Goal: Information Seeking & Learning: Learn about a topic

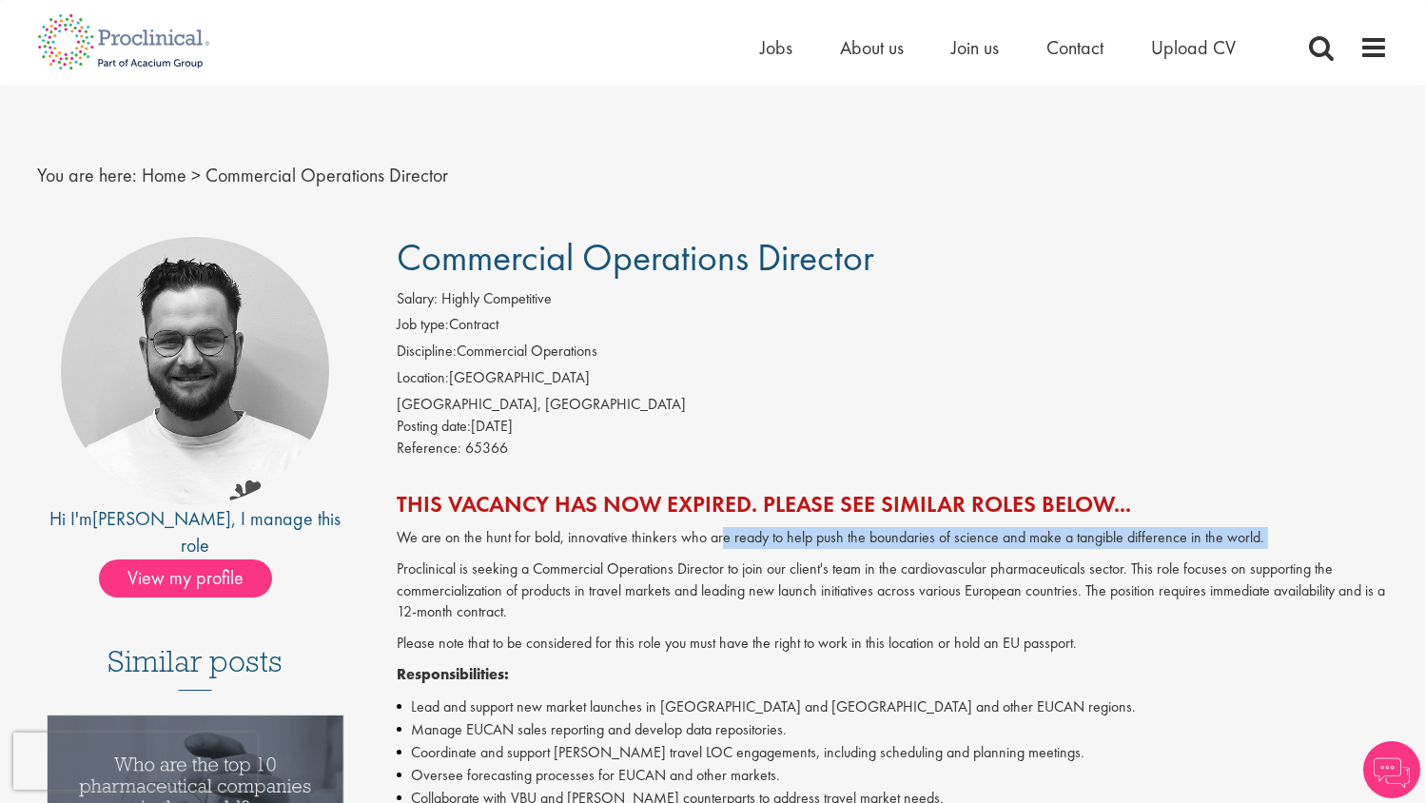
drag, startPoint x: 722, startPoint y: 530, endPoint x: 992, endPoint y: 545, distance: 270.6
drag, startPoint x: 933, startPoint y: 525, endPoint x: 1144, endPoint y: 537, distance: 211.5
click at [1144, 537] on p "We are on the hunt for bold, innovative thinkers who are ready to help push the…" at bounding box center [893, 538] width 992 height 22
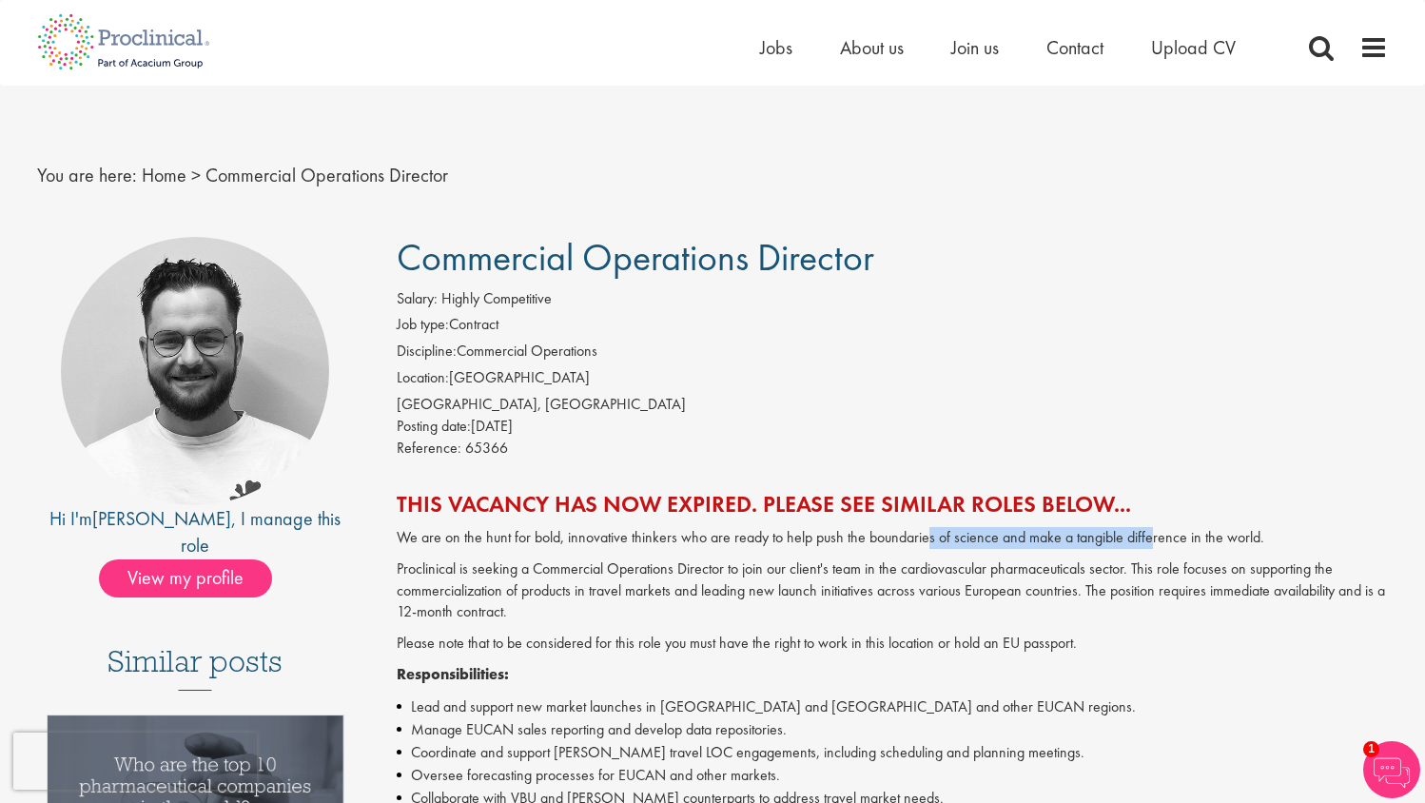
click at [1144, 537] on p "We are on the hunt for bold, innovative thinkers who are ready to help push the…" at bounding box center [893, 538] width 992 height 22
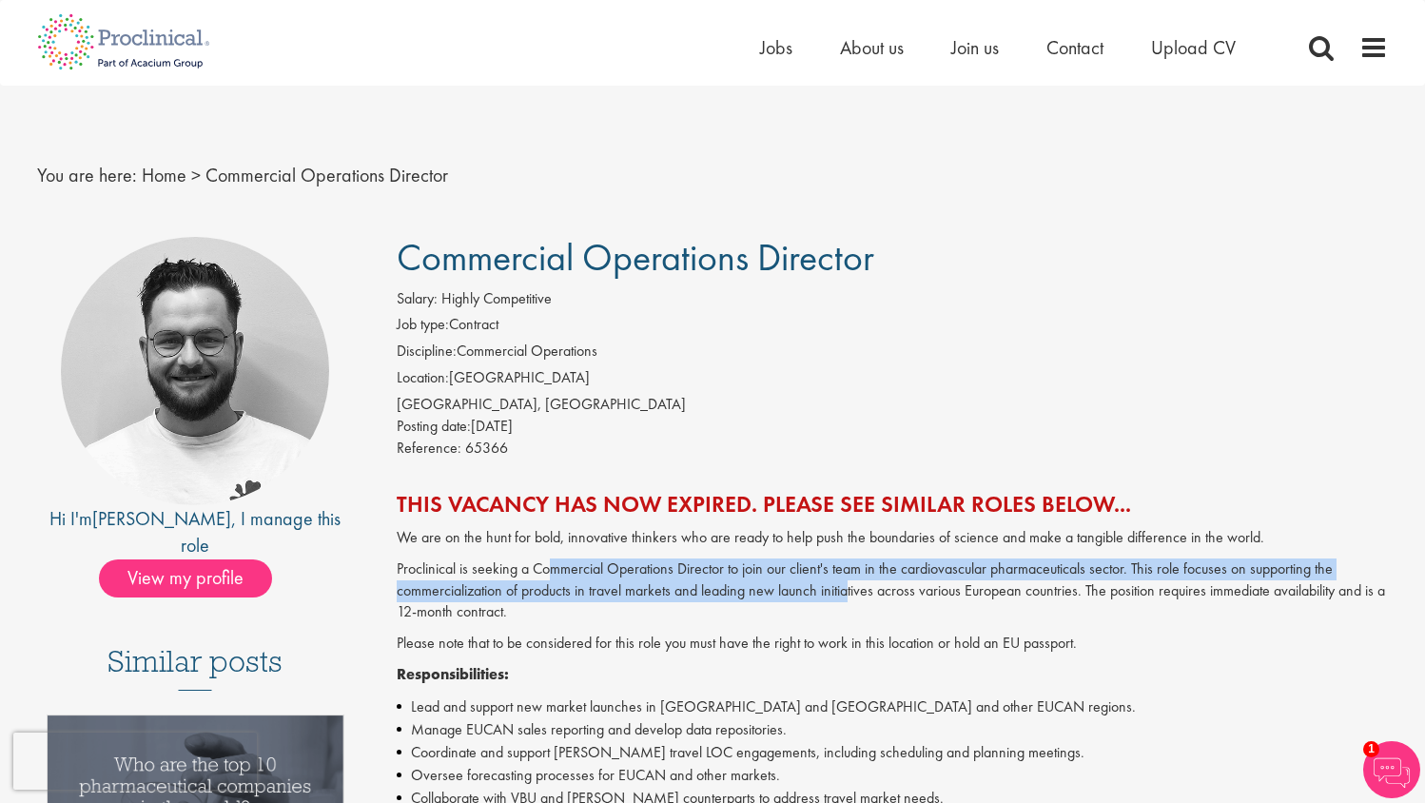
drag, startPoint x: 546, startPoint y: 556, endPoint x: 847, endPoint y: 581, distance: 301.7
click at [847, 581] on p "Proclinical is seeking a Commercial Operations Director to join our client's te…" at bounding box center [893, 591] width 992 height 66
click at [814, 573] on p "Proclinical is seeking a Commercial Operations Director to join our client's te…" at bounding box center [893, 591] width 992 height 66
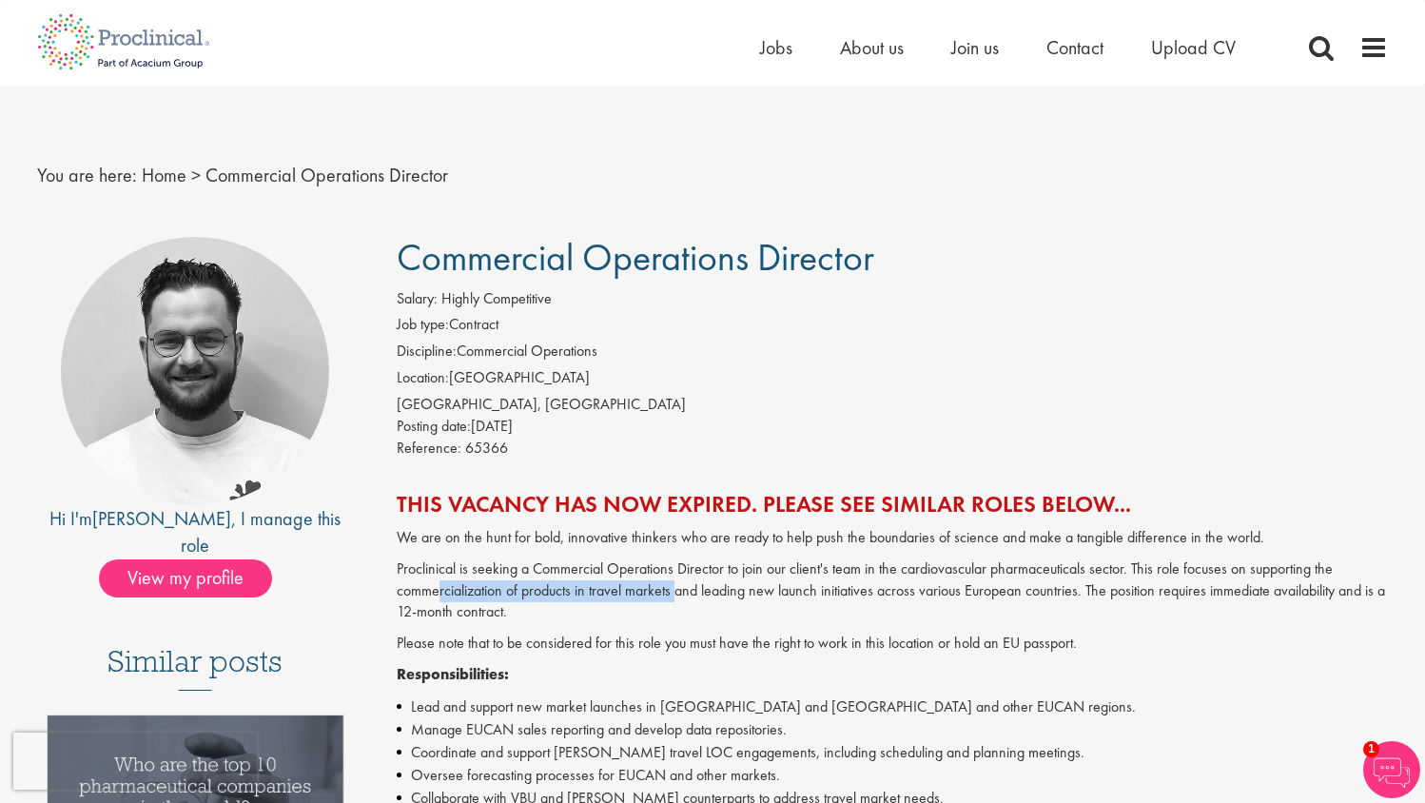
drag, startPoint x: 437, startPoint y: 581, endPoint x: 678, endPoint y: 587, distance: 241.7
click at [678, 587] on p "Proclinical is seeking a Commercial Operations Director to join our client's te…" at bounding box center [893, 591] width 992 height 66
drag, startPoint x: 678, startPoint y: 587, endPoint x: 607, endPoint y: 586, distance: 71.3
click at [677, 588] on p "Proclinical is seeking a Commercial Operations Director to join our client's te…" at bounding box center [893, 591] width 992 height 66
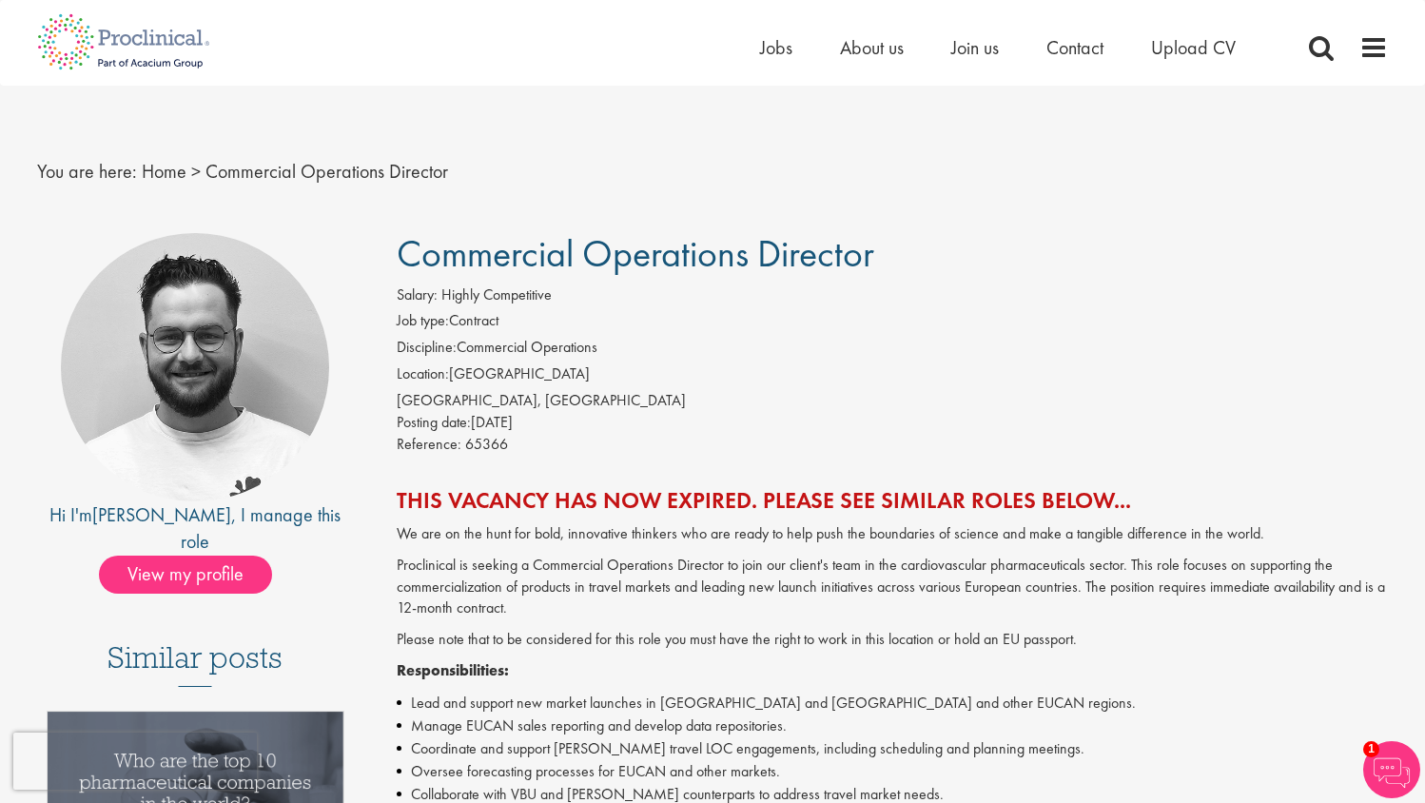
scroll to position [17, 0]
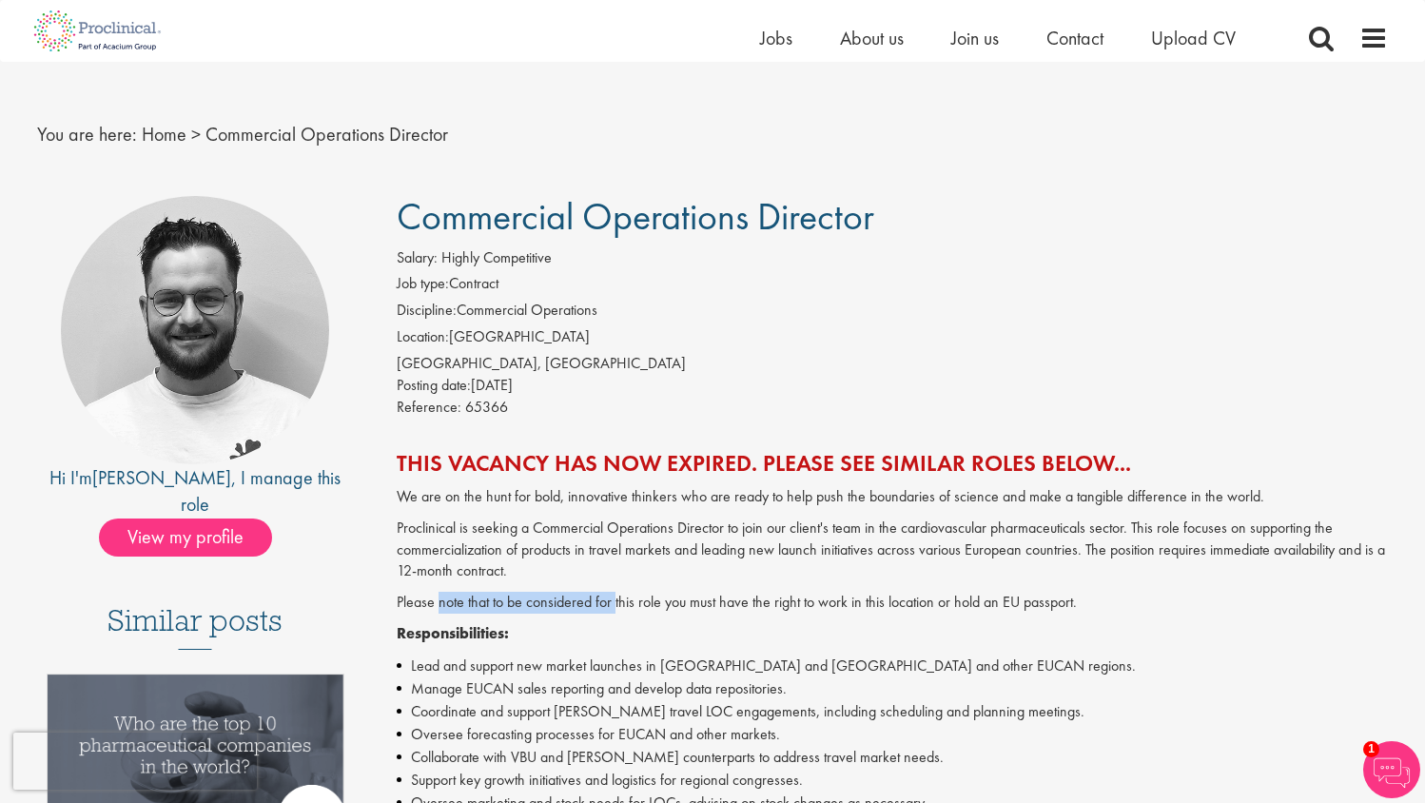
drag, startPoint x: 440, startPoint y: 595, endPoint x: 614, endPoint y: 595, distance: 174.1
click at [614, 595] on p "Please note that to be considered for this role you must have the right to work…" at bounding box center [893, 603] width 992 height 22
drag, startPoint x: 614, startPoint y: 595, endPoint x: 564, endPoint y: 595, distance: 50.4
click at [614, 595] on p "Please note that to be considered for this role you must have the right to work…" at bounding box center [893, 603] width 992 height 22
drag, startPoint x: 555, startPoint y: 595, endPoint x: 820, endPoint y: 591, distance: 265.4
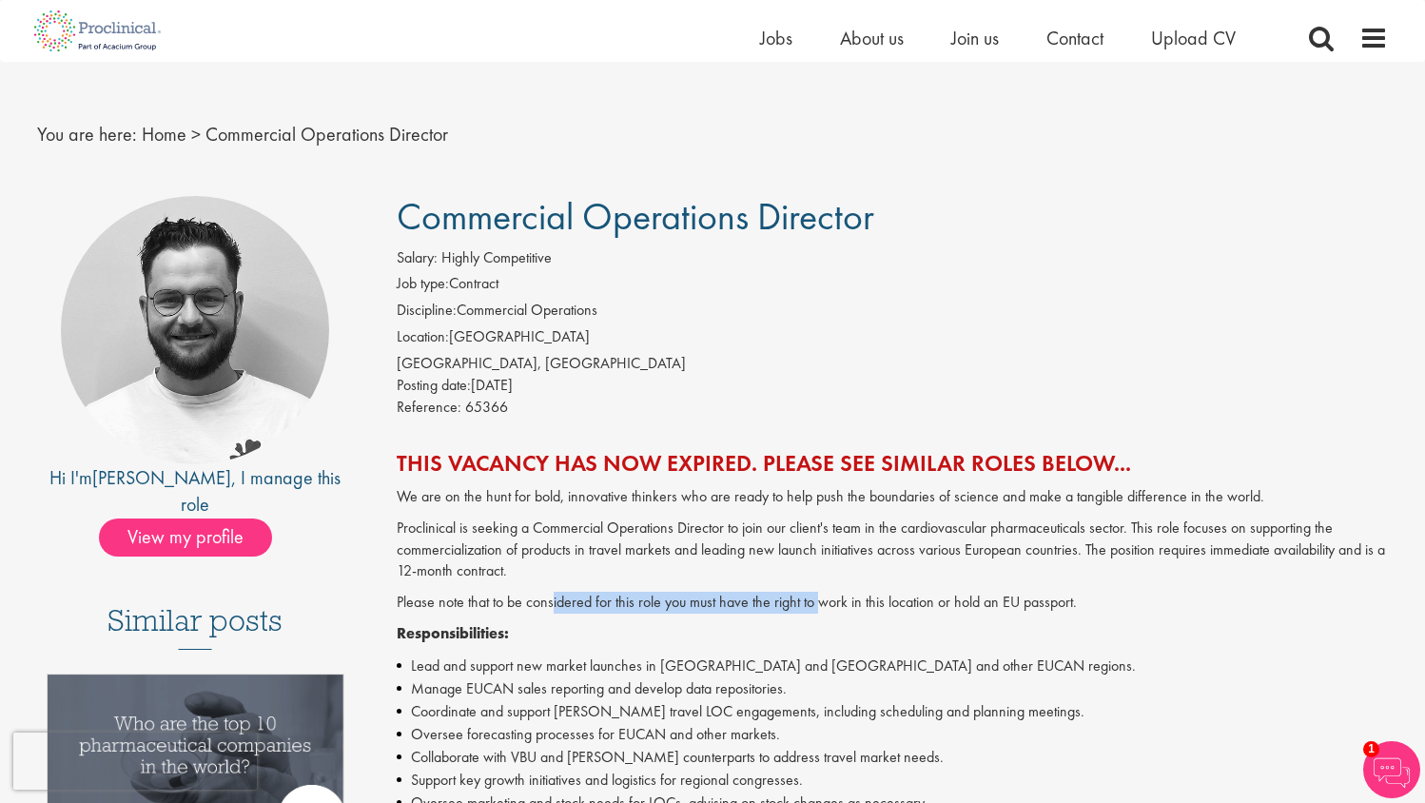
click at [820, 592] on p "Please note that to be considered for this role you must have the right to work…" at bounding box center [893, 603] width 992 height 22
drag, startPoint x: 820, startPoint y: 591, endPoint x: 701, endPoint y: 589, distance: 118.9
click at [819, 592] on p "Please note that to be considered for this role you must have the right to work…" at bounding box center [893, 603] width 992 height 22
drag, startPoint x: 692, startPoint y: 589, endPoint x: 964, endPoint y: 595, distance: 272.1
click at [964, 595] on p "Please note that to be considered for this role you must have the right to work…" at bounding box center [893, 603] width 992 height 22
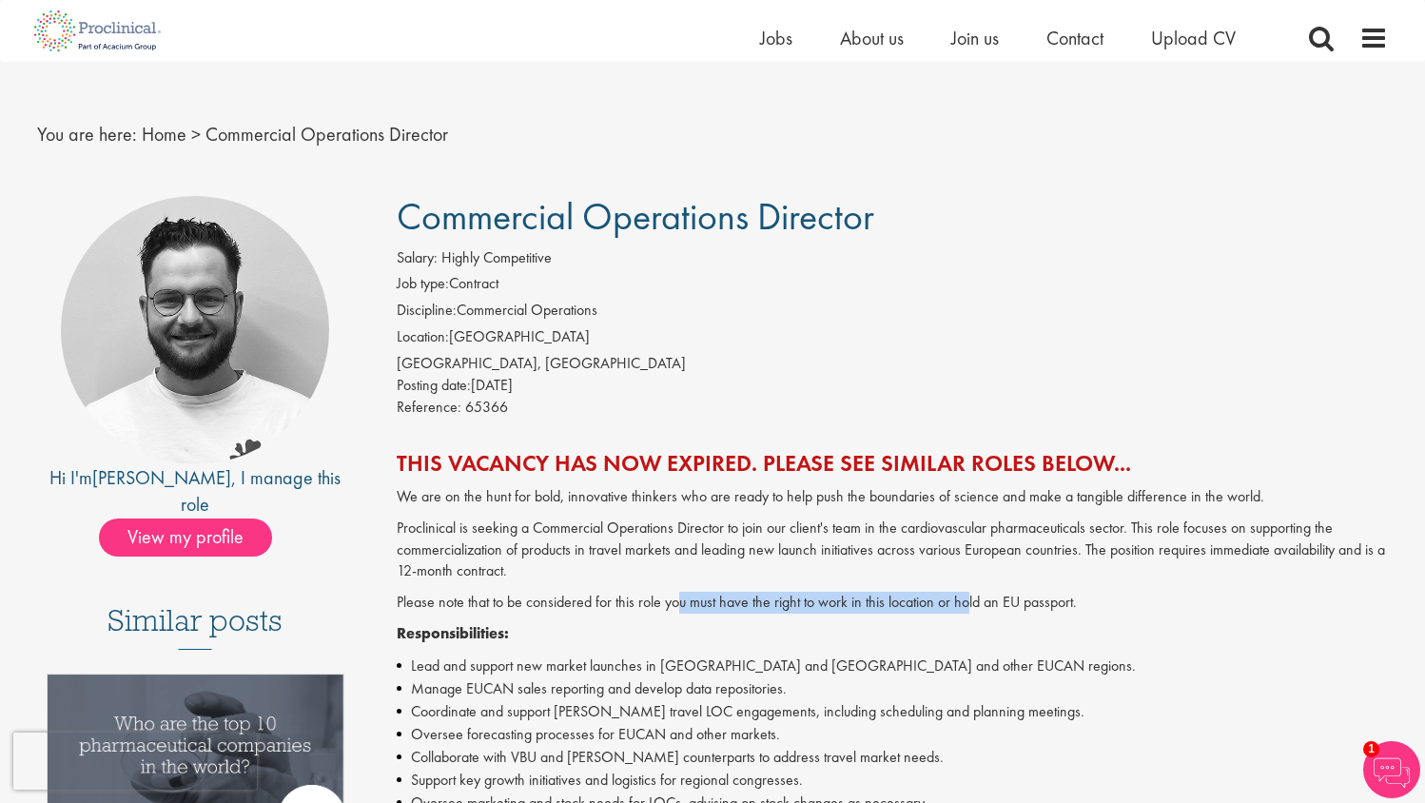
click at [964, 595] on p "Please note that to be considered for this role you must have the right to work…" at bounding box center [893, 603] width 992 height 22
drag, startPoint x: 838, startPoint y: 597, endPoint x: 1055, endPoint y: 599, distance: 216.9
click at [1055, 599] on p "Please note that to be considered for this role you must have the right to work…" at bounding box center [893, 603] width 992 height 22
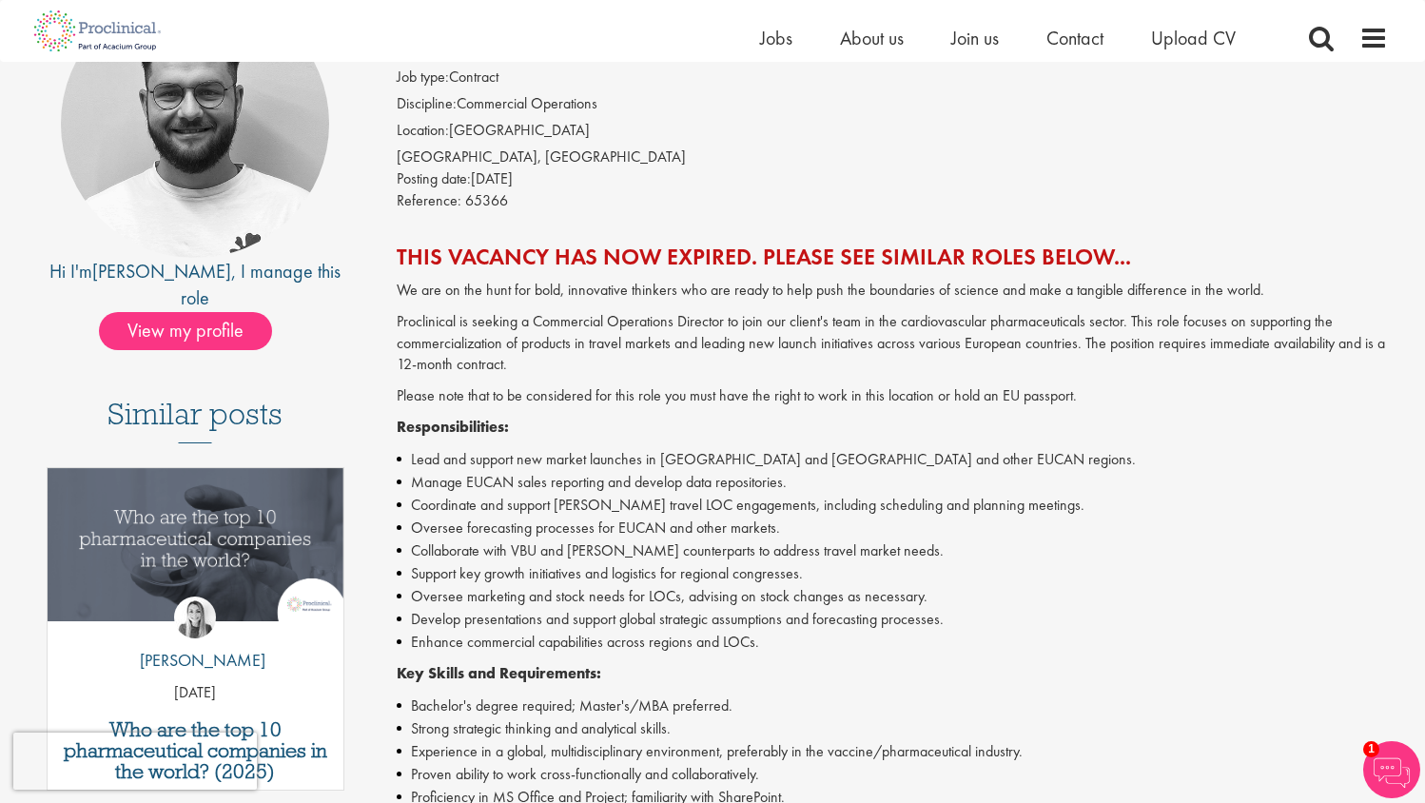
scroll to position [314, 0]
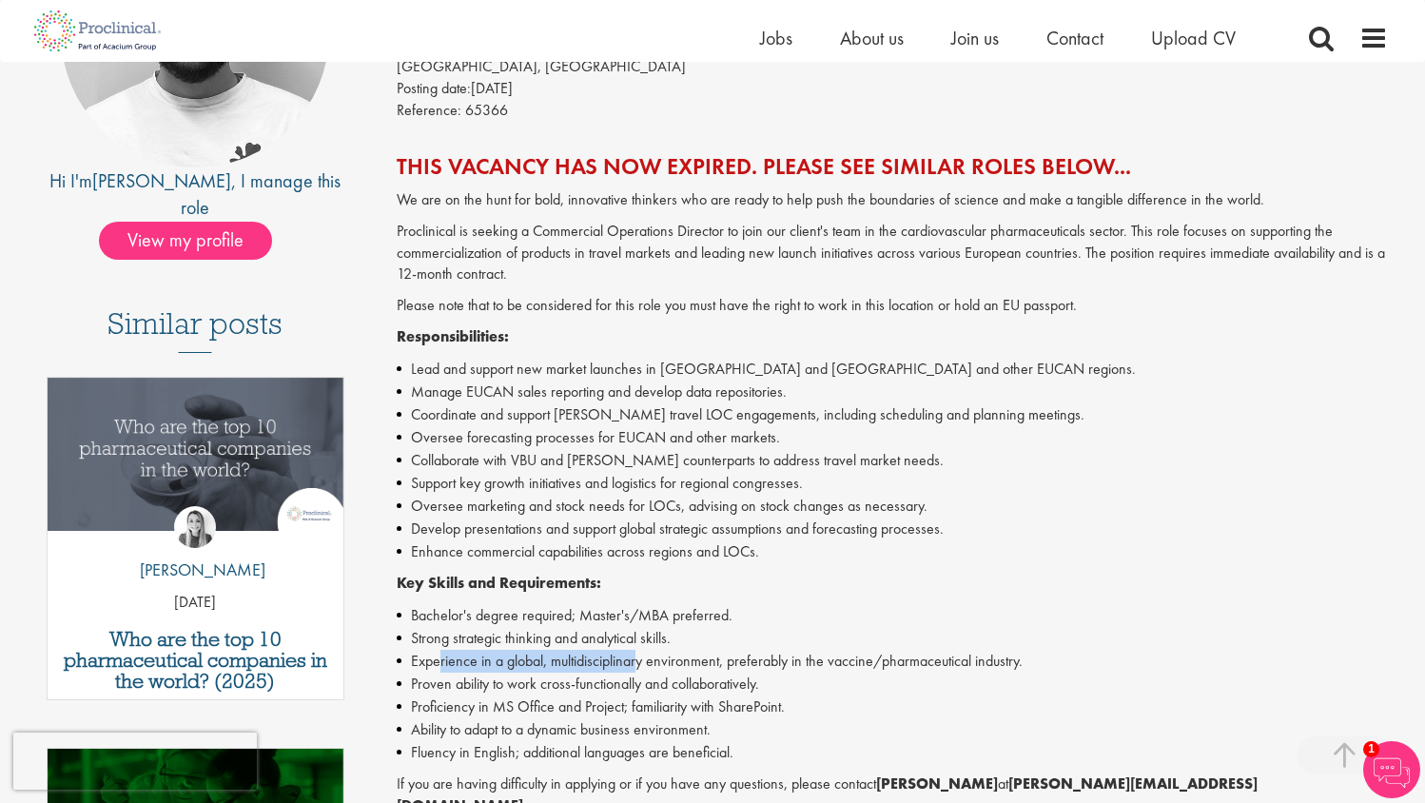
drag, startPoint x: 507, startPoint y: 639, endPoint x: 639, endPoint y: 639, distance: 132.2
click at [639, 650] on li "Experience in a global, multidisciplinary environment, preferably in the vaccin…" at bounding box center [893, 661] width 992 height 23
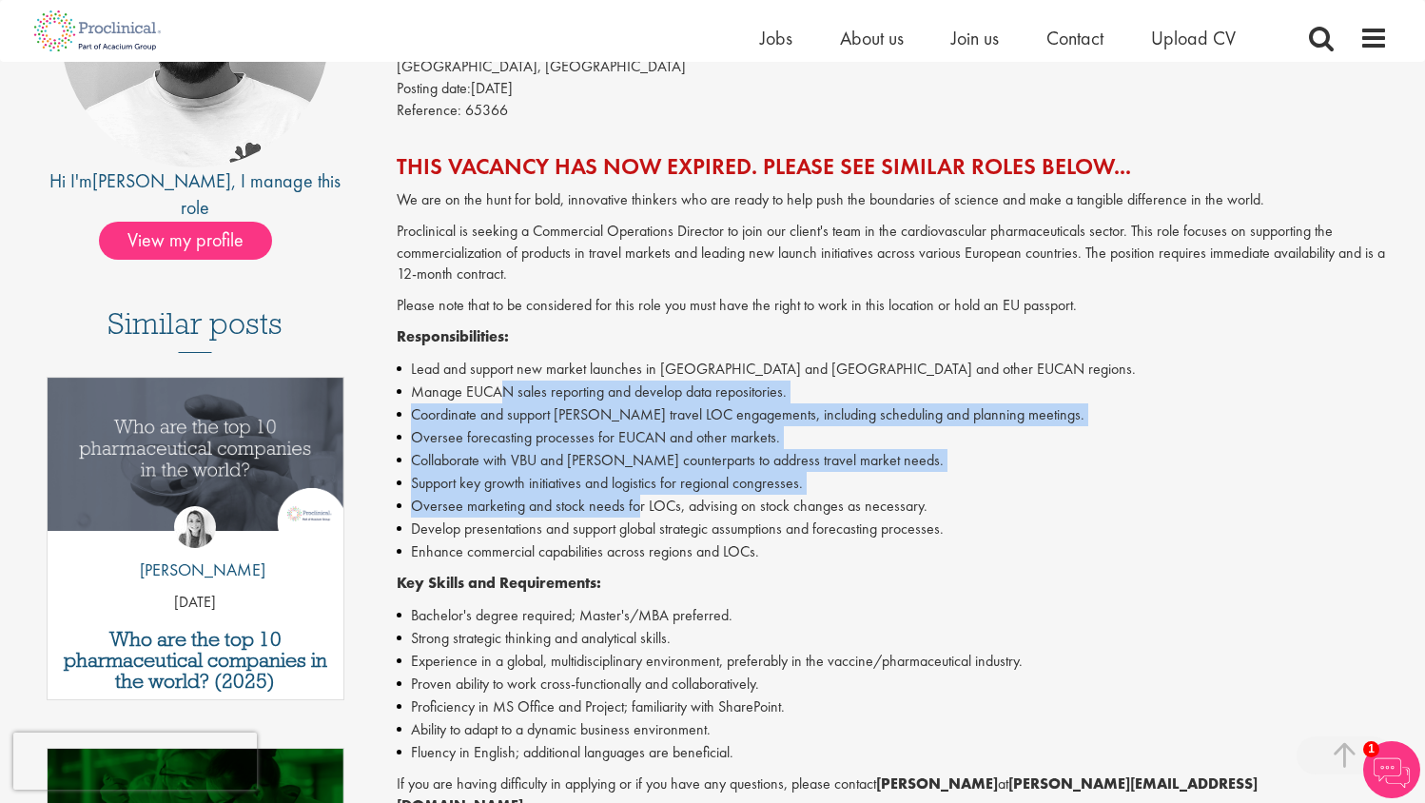
drag, startPoint x: 568, startPoint y: 441, endPoint x: 635, endPoint y: 490, distance: 83.2
click at [635, 490] on ul "Lead and support new market launches in [GEOGRAPHIC_DATA] and [GEOGRAPHIC_DATA]…" at bounding box center [893, 460] width 992 height 205
click at [635, 495] on li "Oversee marketing and stock needs for LOCs, advising on stock changes as necess…" at bounding box center [893, 506] width 992 height 23
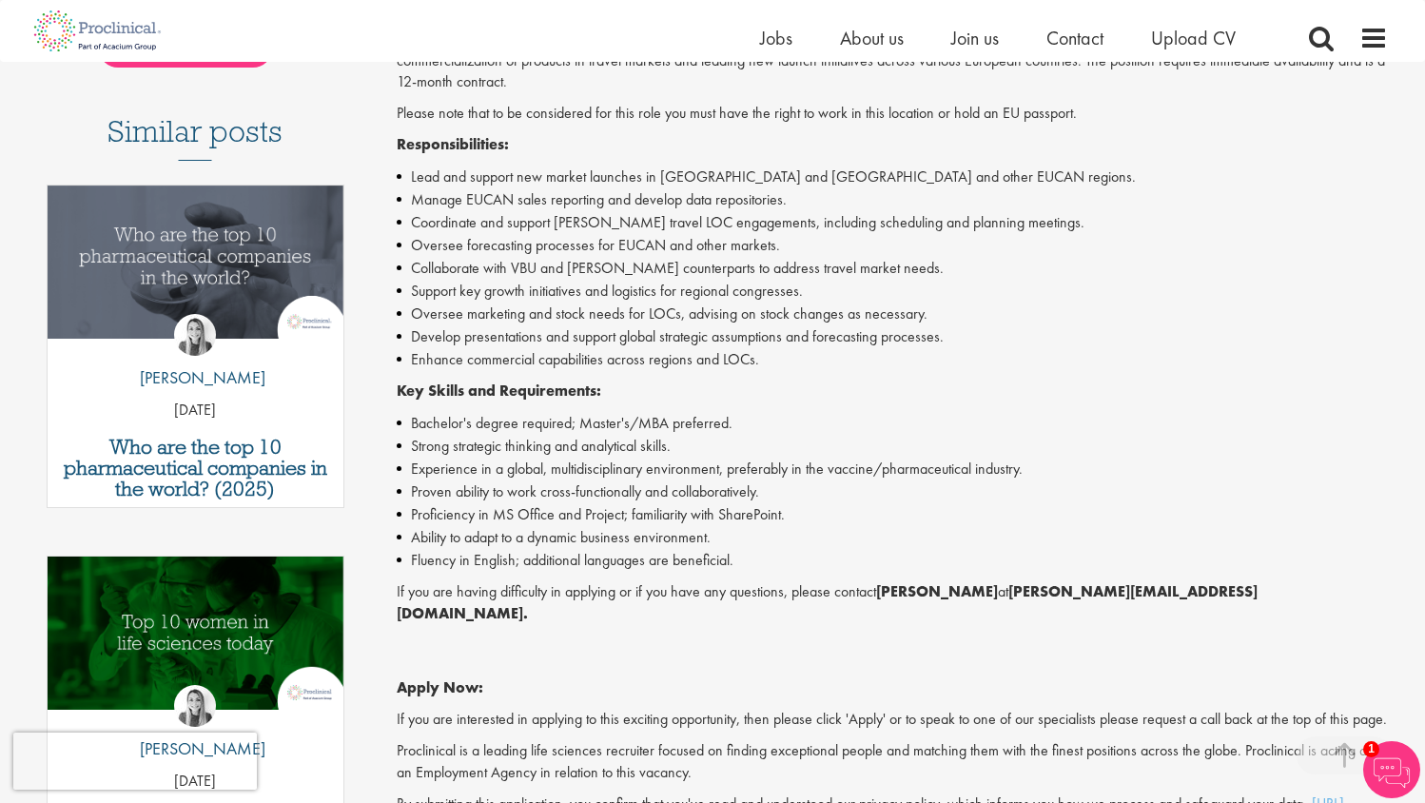
scroll to position [596, 0]
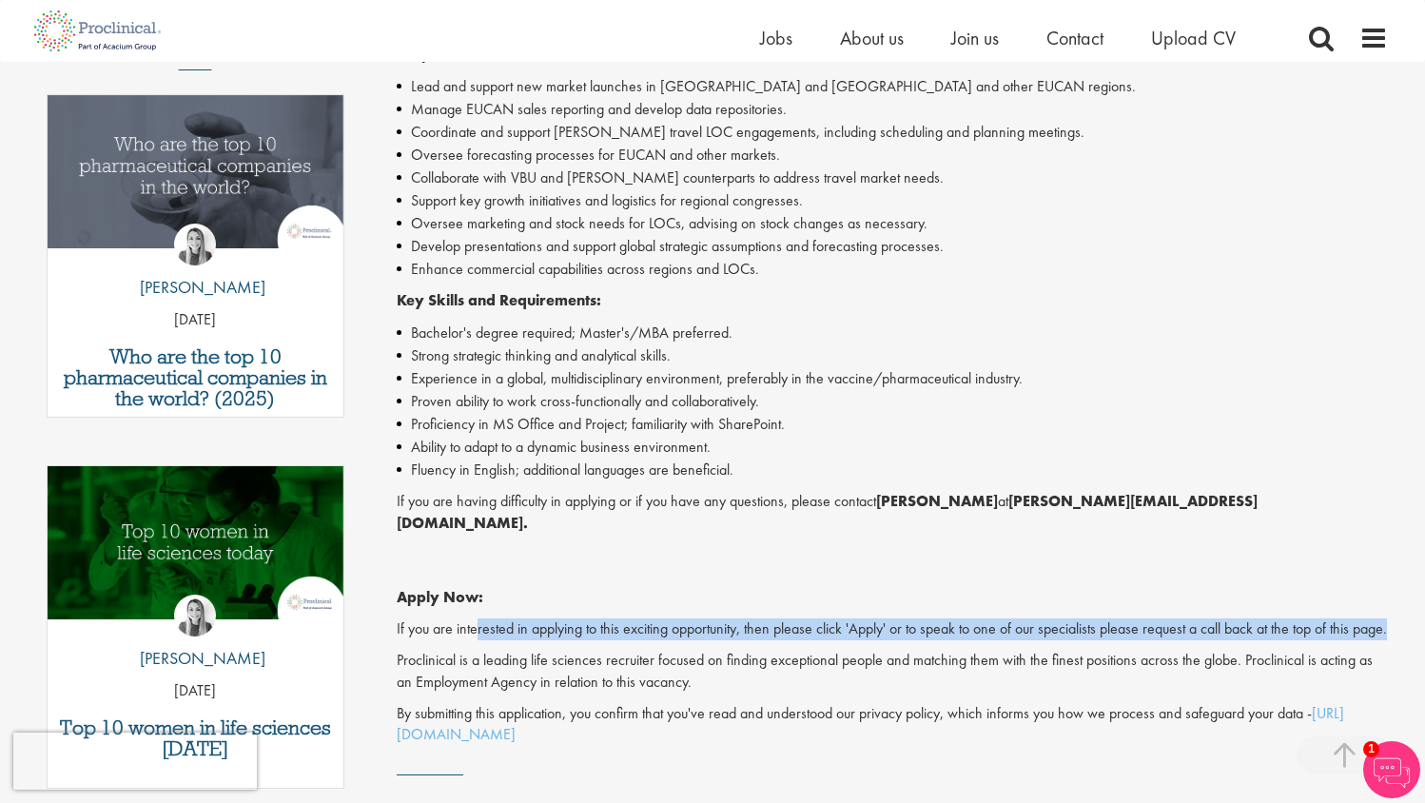
drag, startPoint x: 483, startPoint y: 597, endPoint x: 674, endPoint y: 606, distance: 191.4
click at [674, 618] on p "If you are interested in applying to this exciting opportunity, then please cli…" at bounding box center [893, 629] width 992 height 22
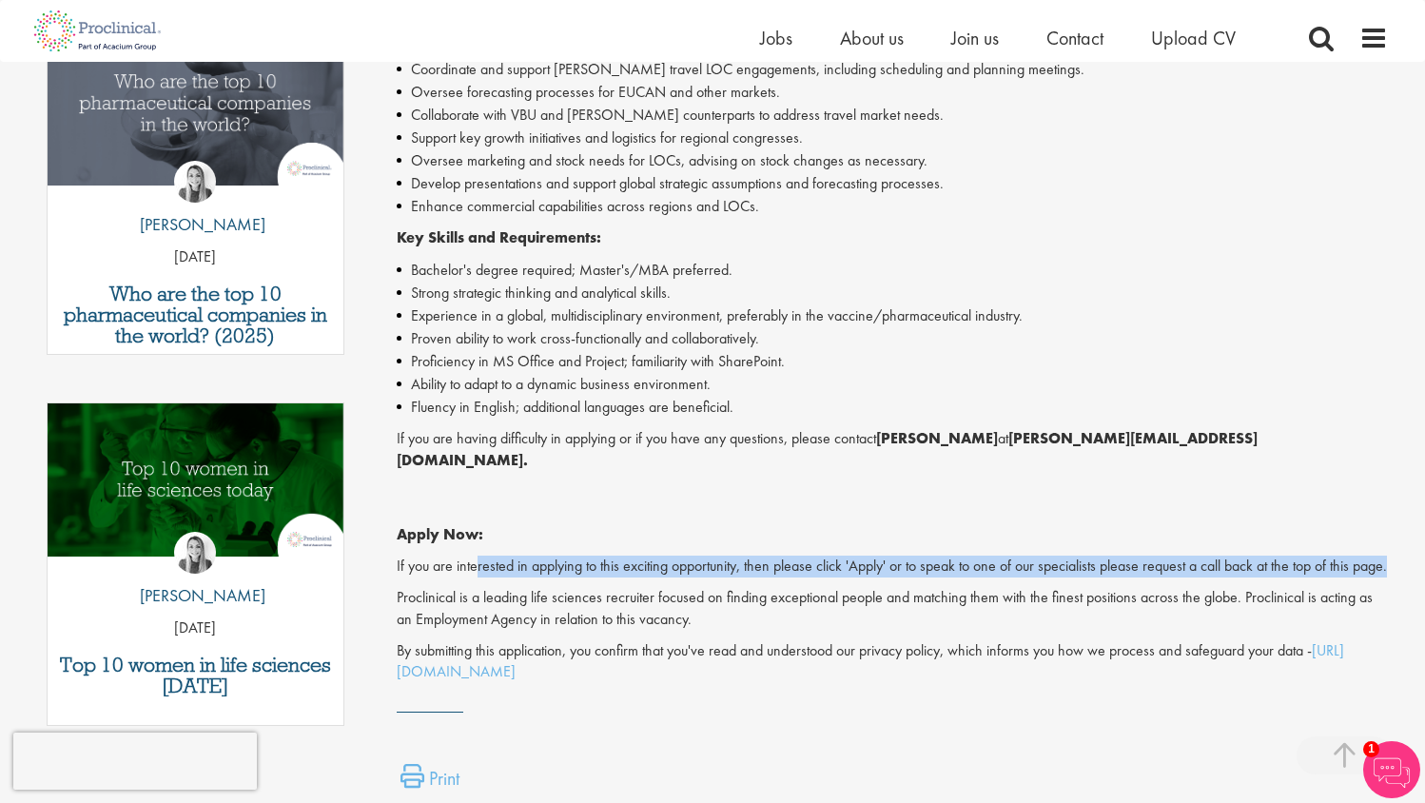
scroll to position [458, 0]
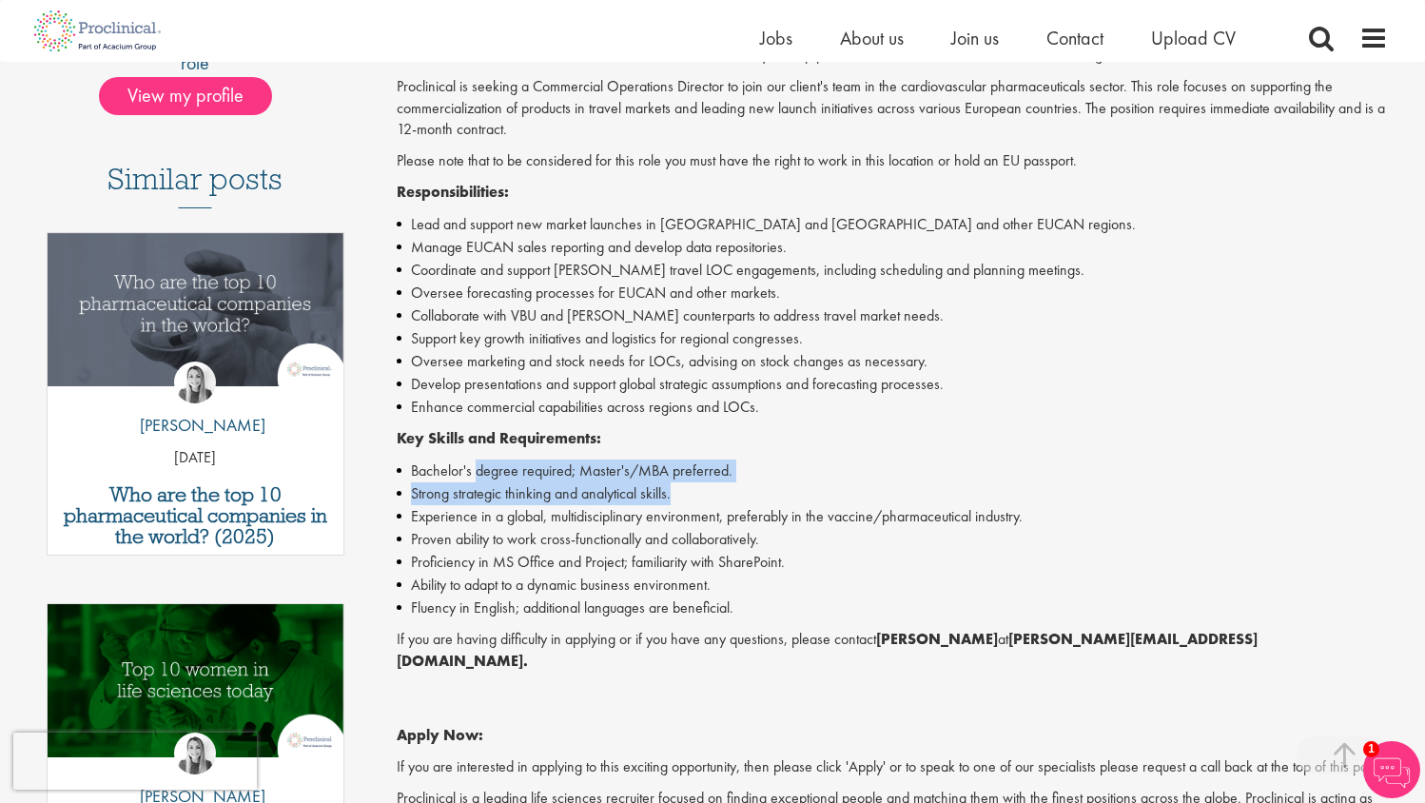
drag, startPoint x: 478, startPoint y: 462, endPoint x: 701, endPoint y: 471, distance: 222.7
click at [701, 471] on ul "Bachelor's degree required; Master's/MBA preferred. Strong strategic thinking a…" at bounding box center [893, 539] width 992 height 160
click at [701, 482] on li "Strong strategic thinking and analytical skills." at bounding box center [893, 493] width 992 height 23
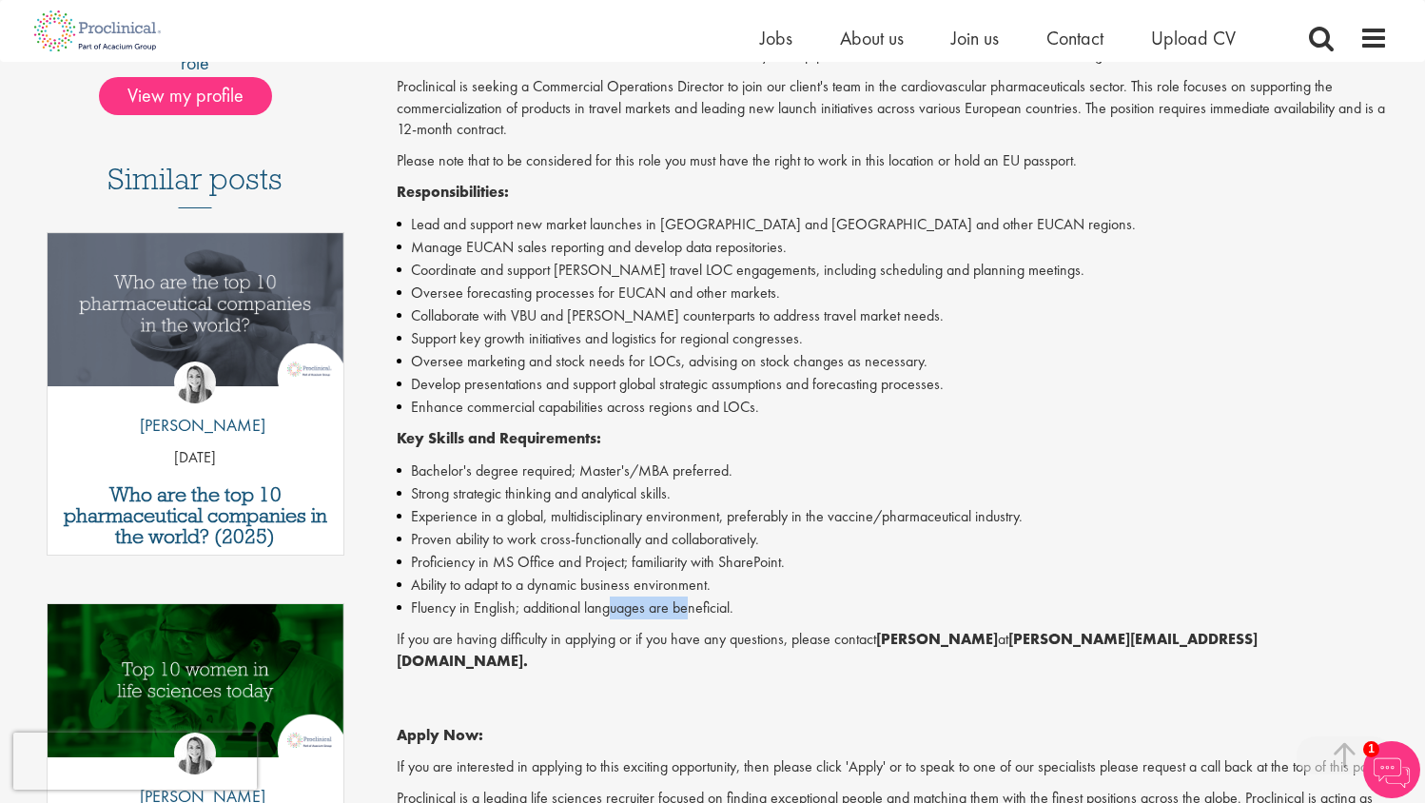
drag, startPoint x: 630, startPoint y: 595, endPoint x: 686, endPoint y: 595, distance: 56.1
click at [686, 596] on li "Fluency in English; additional languages are beneficial." at bounding box center [893, 607] width 992 height 23
drag, startPoint x: 551, startPoint y: 576, endPoint x: 694, endPoint y: 577, distance: 143.6
click at [694, 577] on li "Ability to adapt to a dynamic business environment." at bounding box center [893, 585] width 992 height 23
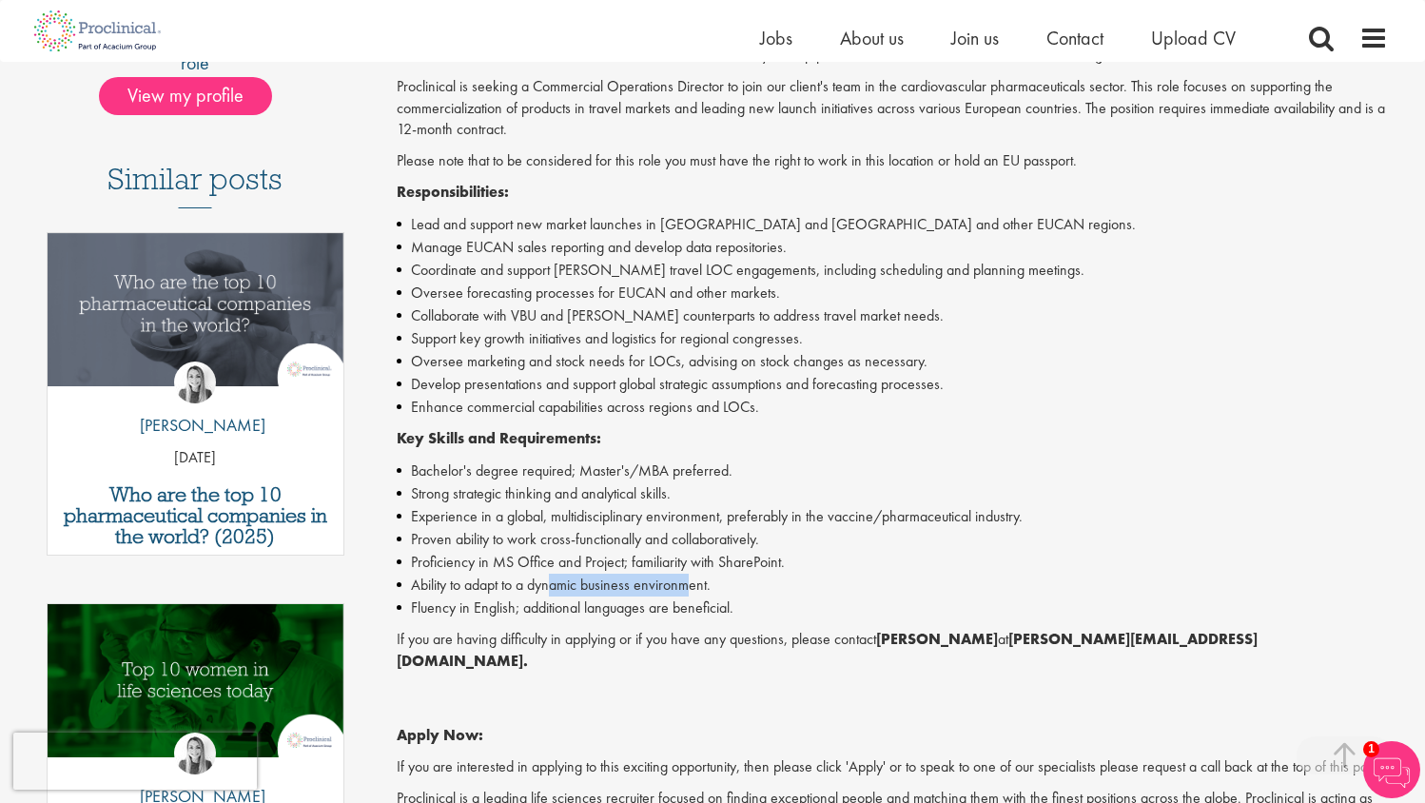
click at [695, 577] on li "Ability to adapt to a dynamic business environment." at bounding box center [893, 585] width 992 height 23
drag, startPoint x: 486, startPoint y: 554, endPoint x: 643, endPoint y: 556, distance: 157.0
click at [637, 556] on li "Proficiency in MS Office and Project; familiarity with SharePoint." at bounding box center [893, 562] width 992 height 23
click at [643, 556] on li "Proficiency in MS Office and Project; familiarity with SharePoint." at bounding box center [893, 562] width 992 height 23
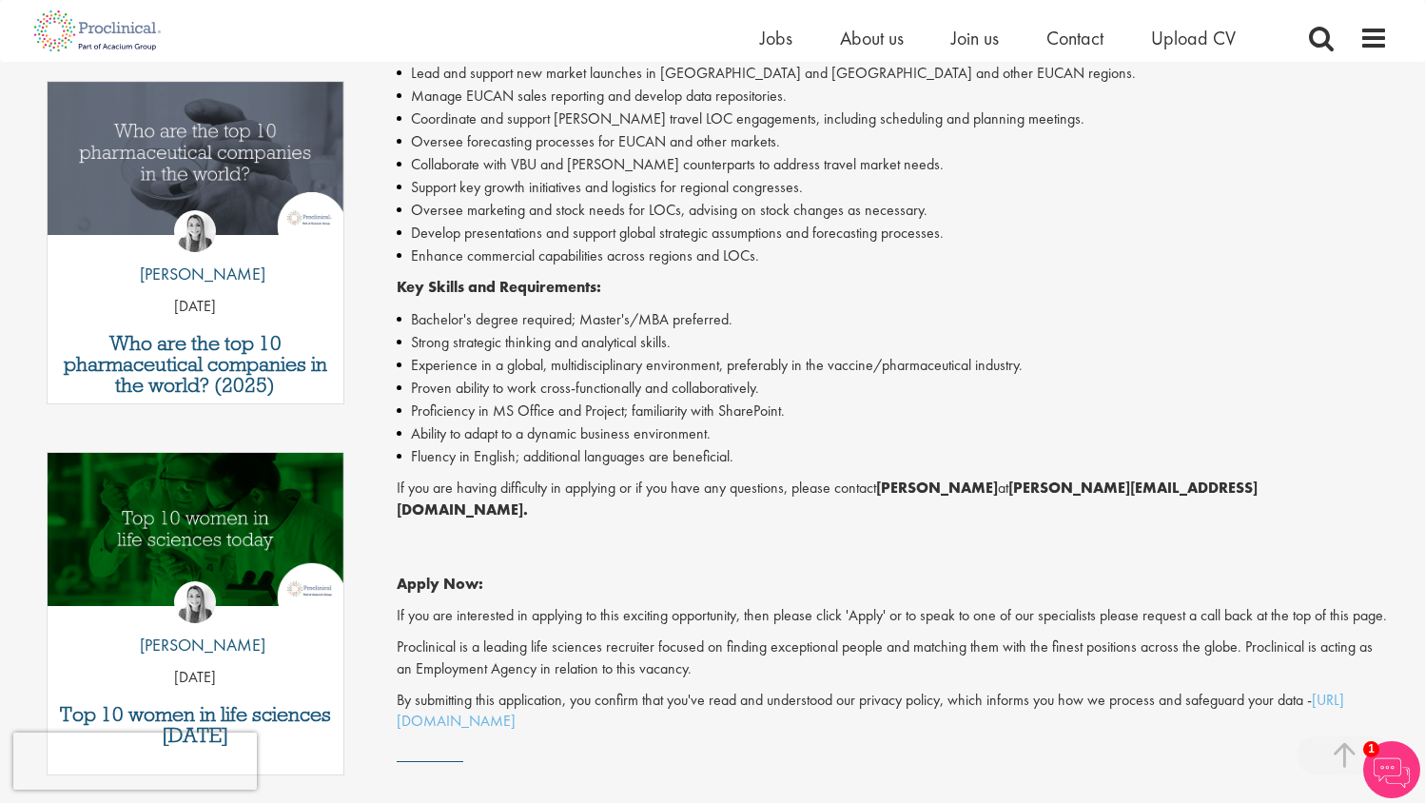
scroll to position [614, 0]
